Goal: Task Accomplishment & Management: Manage account settings

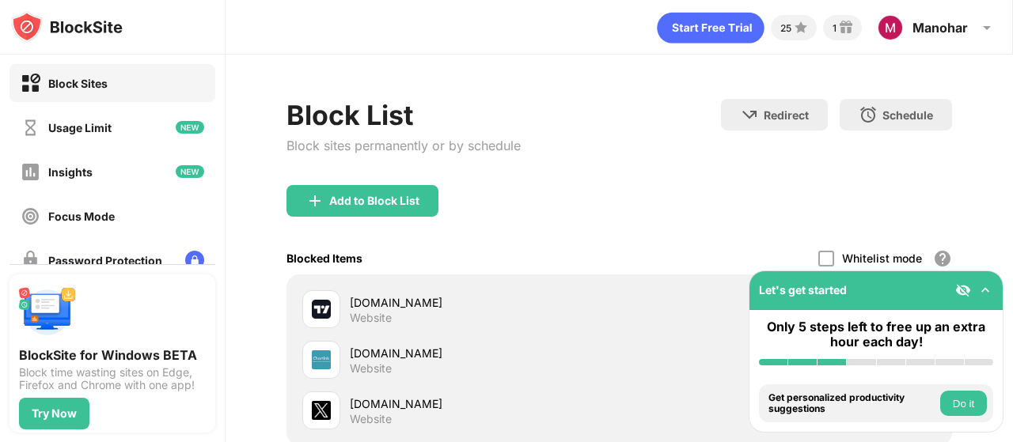
click at [915, 161] on div "Redirect Choose a site to be redirected to when blocking is active Schedule Sel…" at bounding box center [836, 132] width 231 height 67
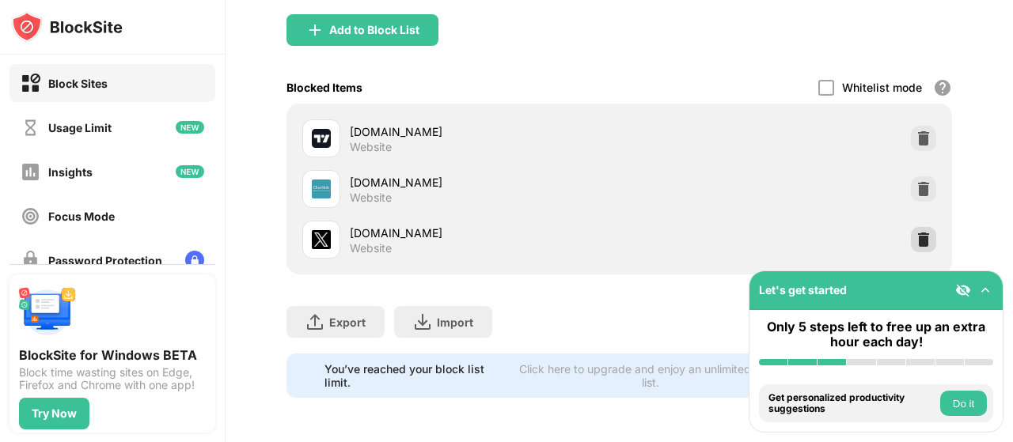
click at [915, 232] on img at bounding box center [923, 240] width 16 height 16
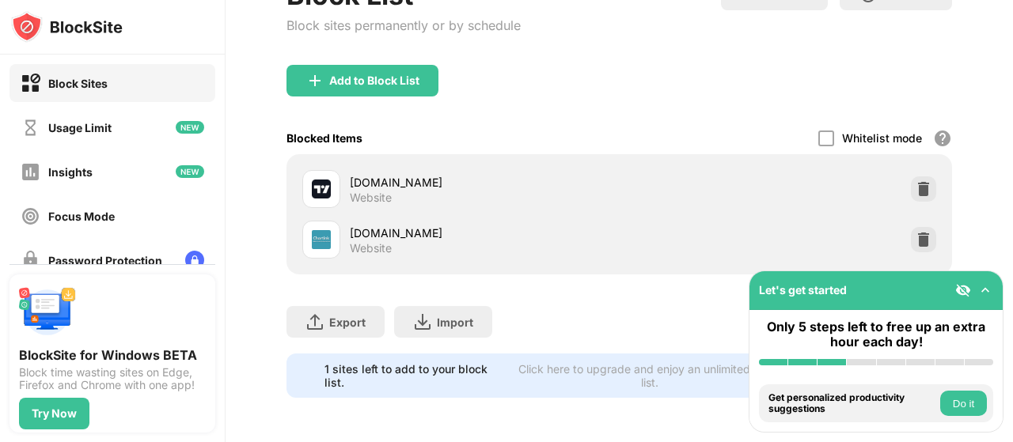
scroll to position [0, 0]
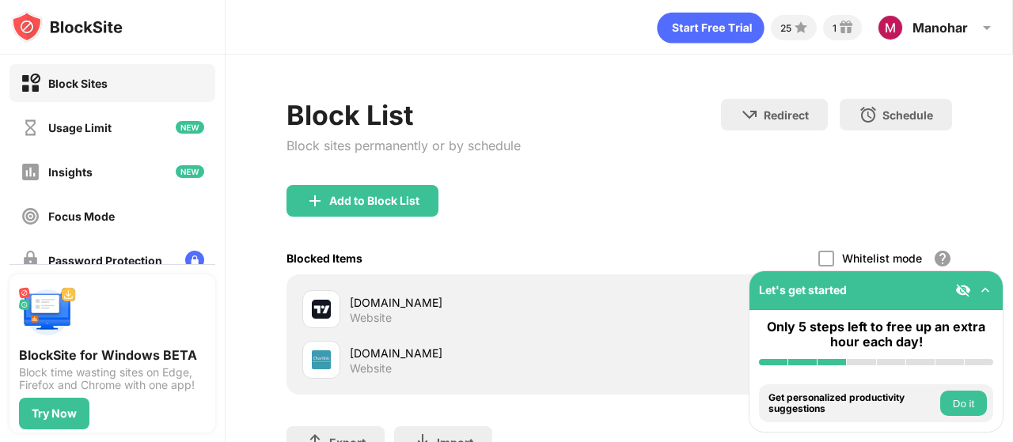
click at [490, 22] on div "25 1 Manohar Manohar V.S View Account Insights Premium Rewards Settings Support…" at bounding box center [618, 23] width 786 height 47
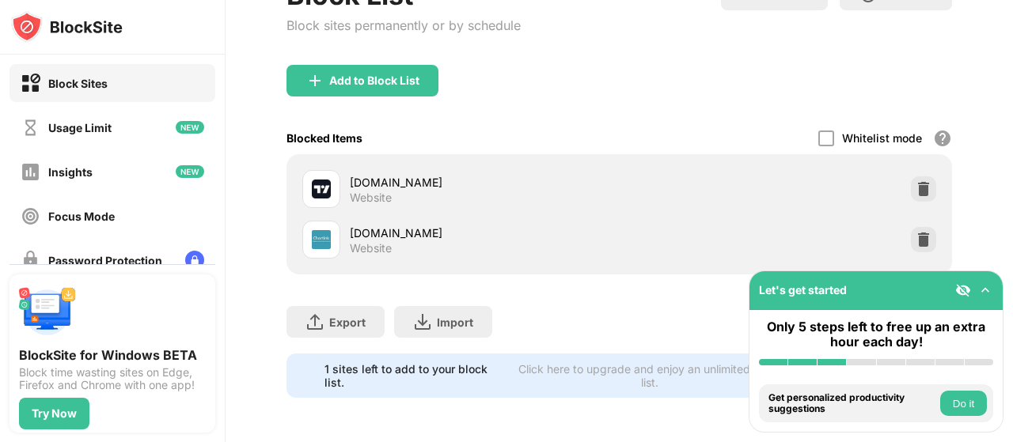
scroll to position [131, 0]
click at [399, 74] on div "Add to Block List" at bounding box center [374, 80] width 90 height 13
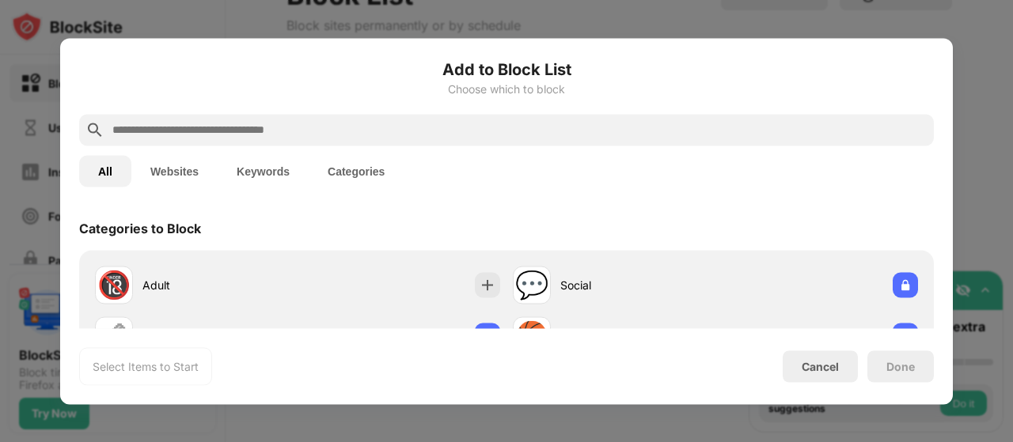
scroll to position [79, 0]
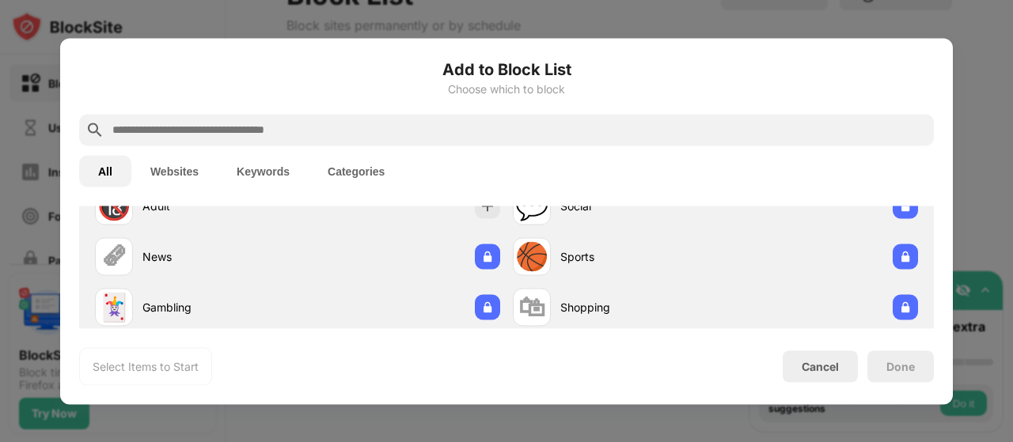
click at [190, 128] on input "text" at bounding box center [519, 129] width 817 height 19
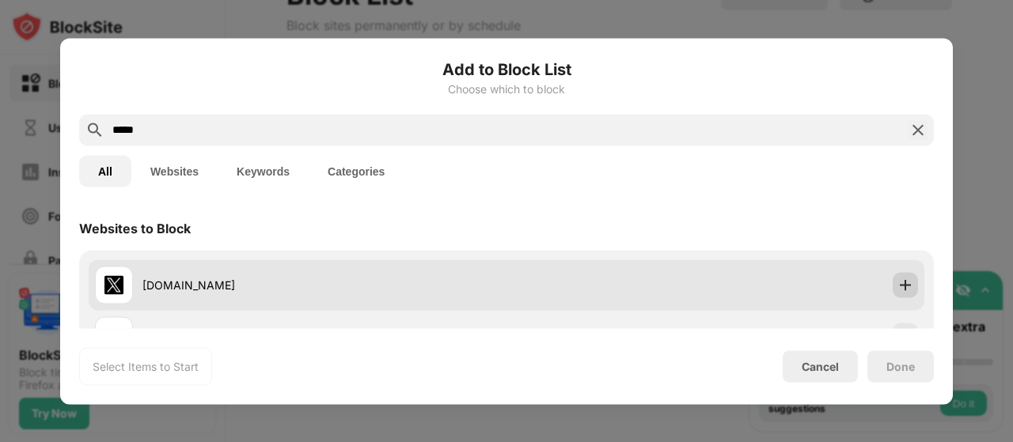
type input "*****"
click at [897, 284] on img at bounding box center [905, 285] width 16 height 16
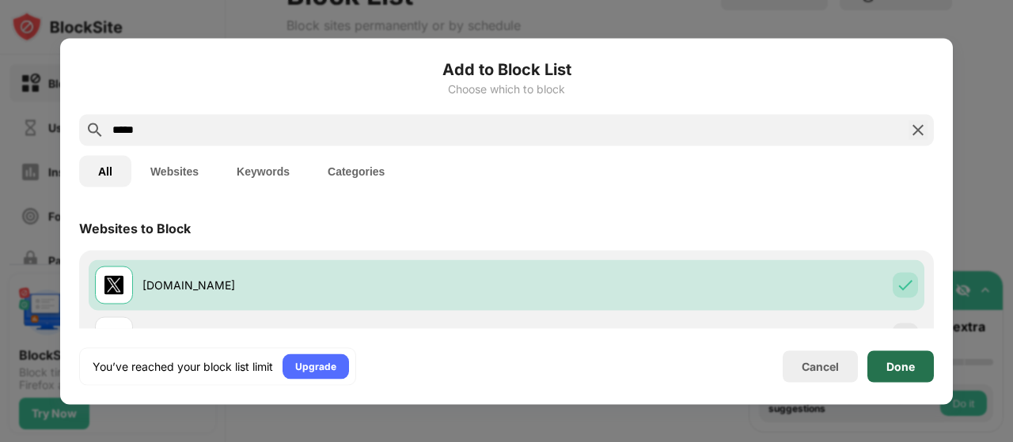
click at [888, 368] on div "Done" at bounding box center [900, 366] width 28 height 13
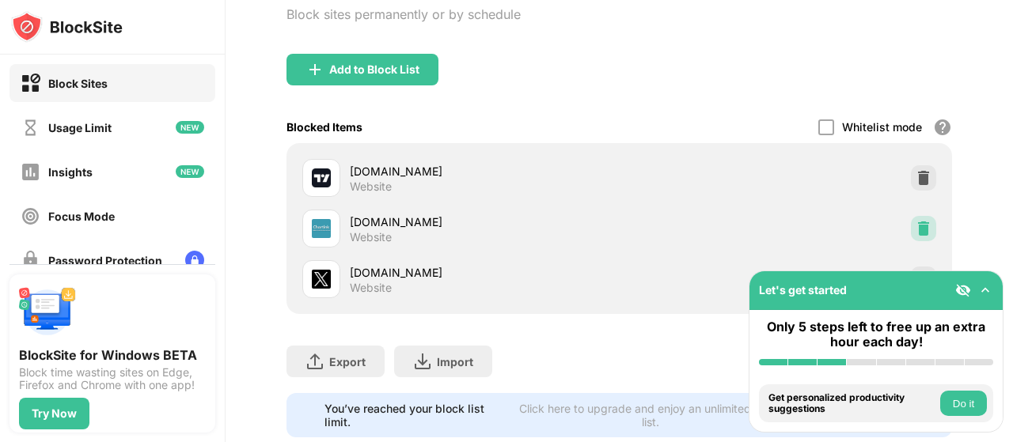
click at [918, 229] on img at bounding box center [923, 229] width 16 height 16
